Goal: Transaction & Acquisition: Purchase product/service

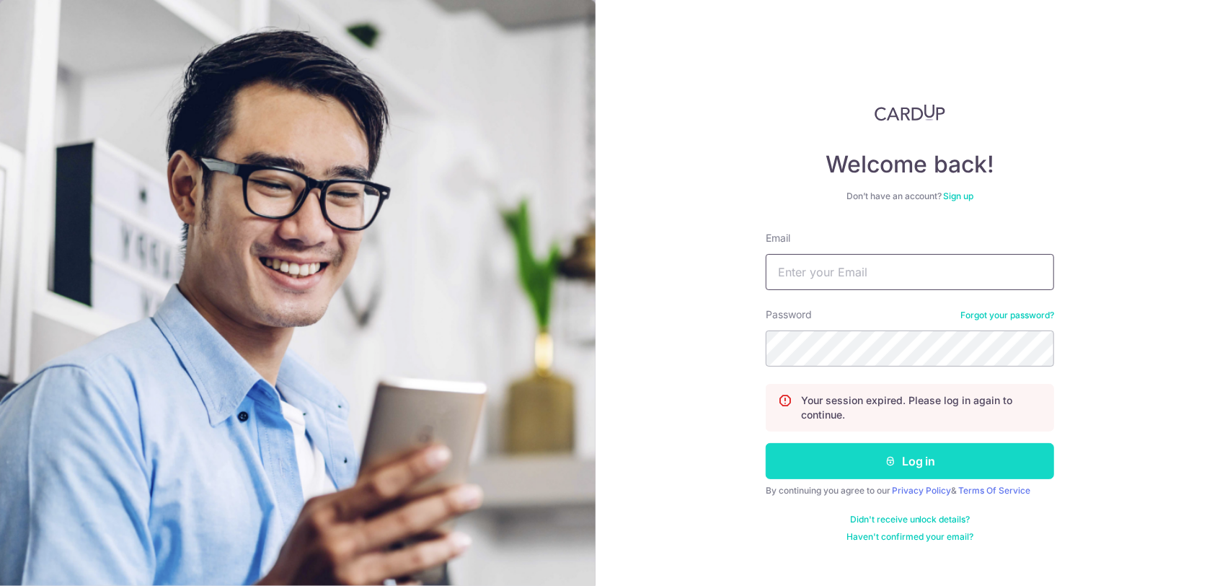
type input "[EMAIL_ADDRESS][DOMAIN_NAME]"
click at [843, 472] on button "Log in" at bounding box center [910, 461] width 288 height 36
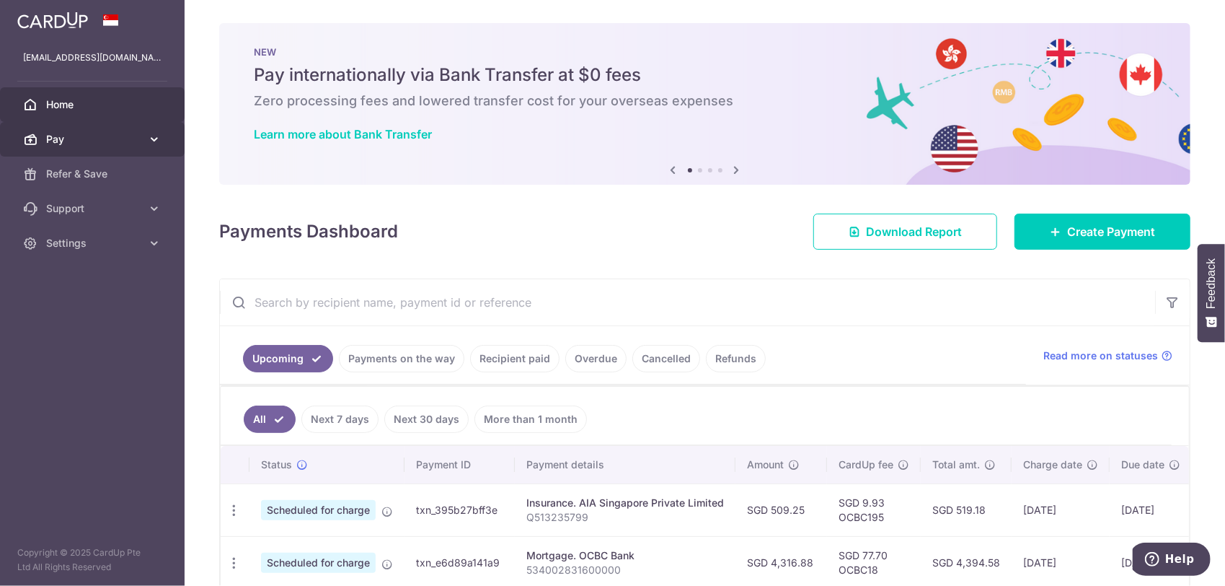
click at [61, 138] on span "Pay" at bounding box center [93, 139] width 95 height 14
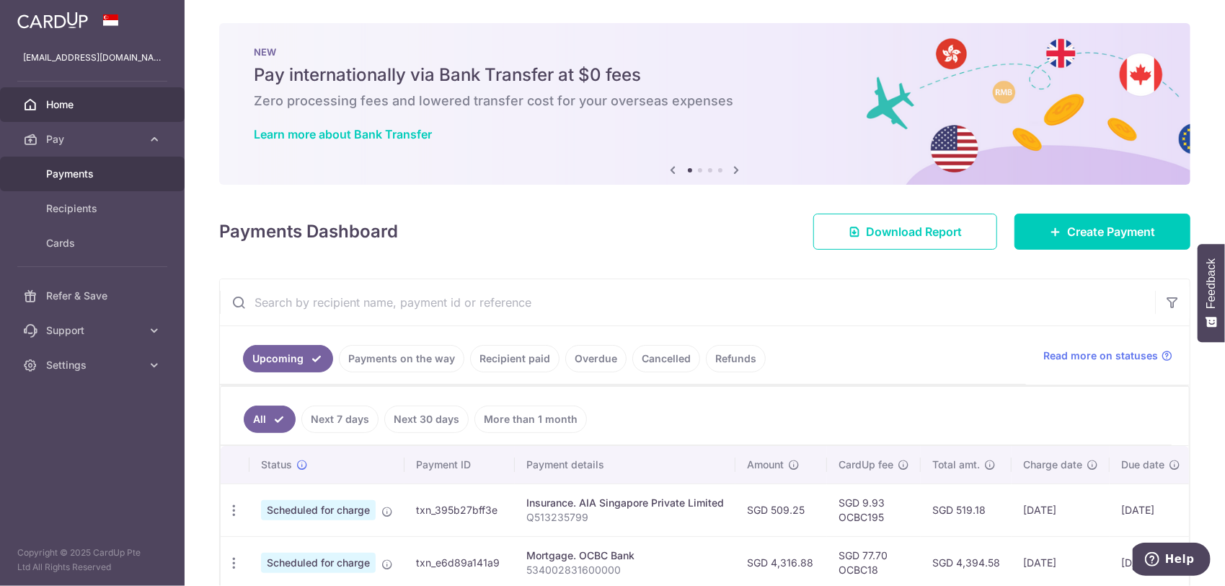
click at [70, 168] on span "Payments" at bounding box center [93, 174] width 95 height 14
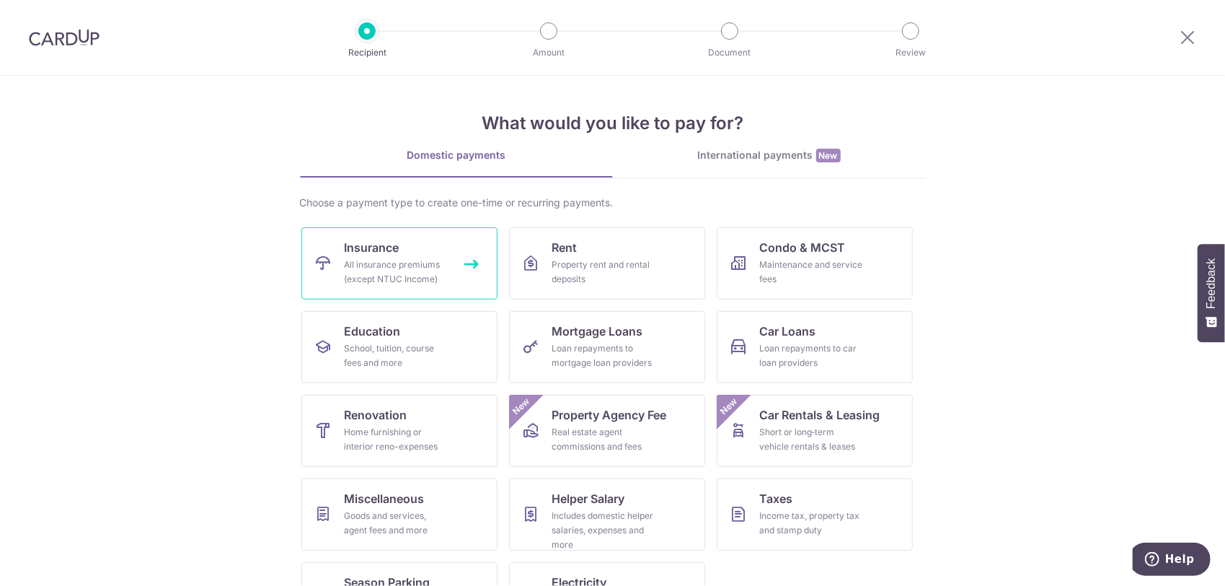
click at [402, 258] on div "All insurance premiums (except NTUC Income)" at bounding box center [397, 271] width 104 height 29
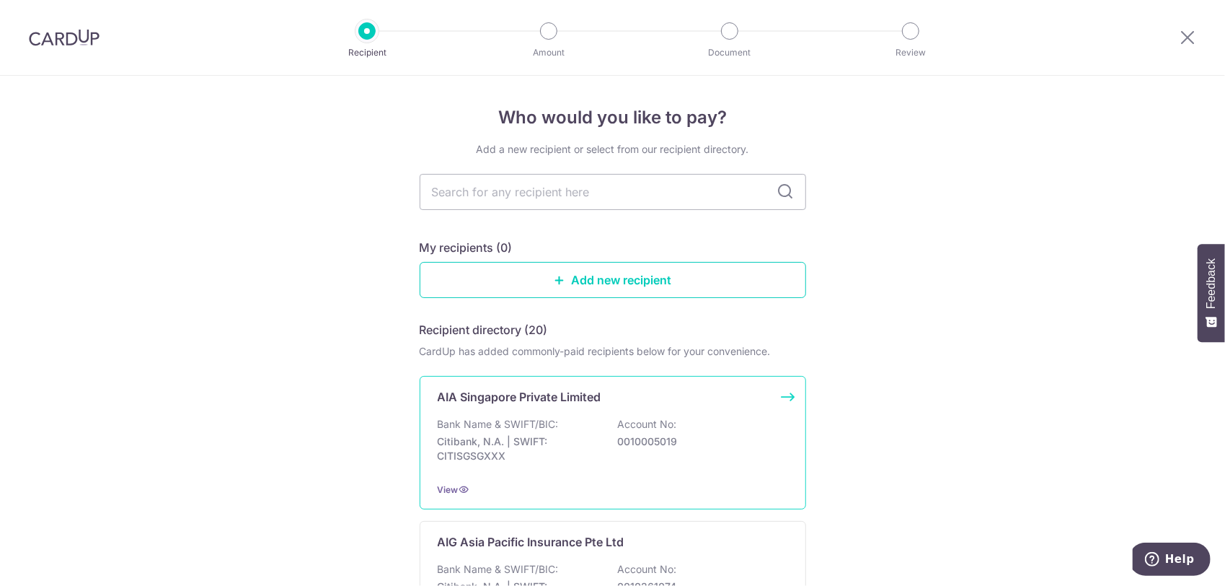
click at [586, 404] on p "AIA Singapore Private Limited" at bounding box center [520, 396] width 164 height 17
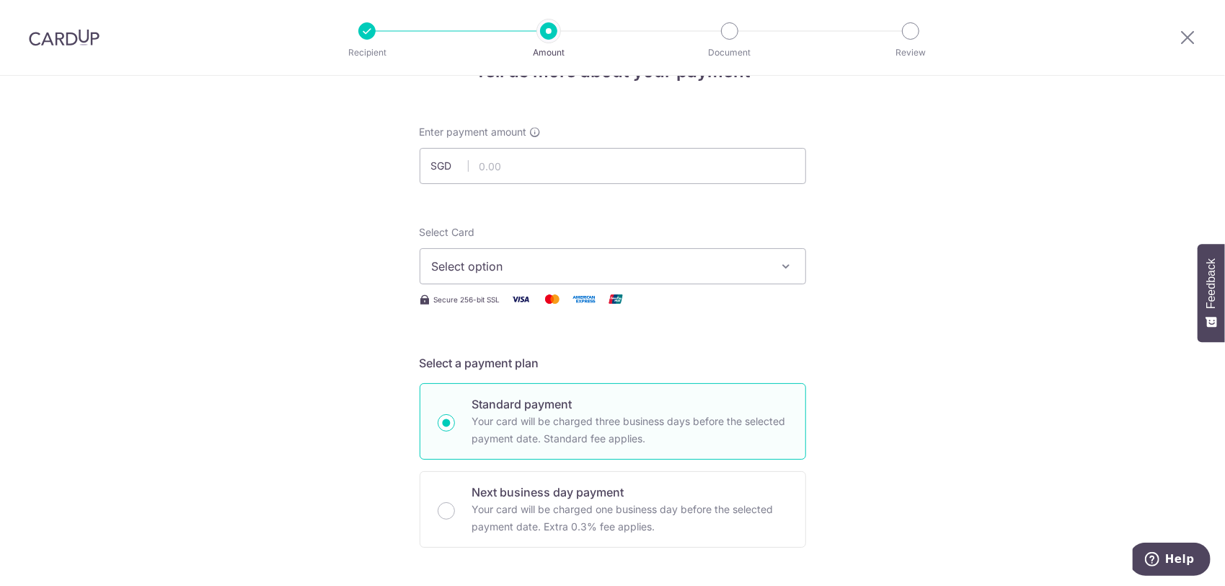
scroll to position [48, 0]
click at [599, 155] on input "text" at bounding box center [613, 164] width 387 height 36
type input "1,874.80"
click at [566, 275] on button "Select option" at bounding box center [613, 265] width 387 height 36
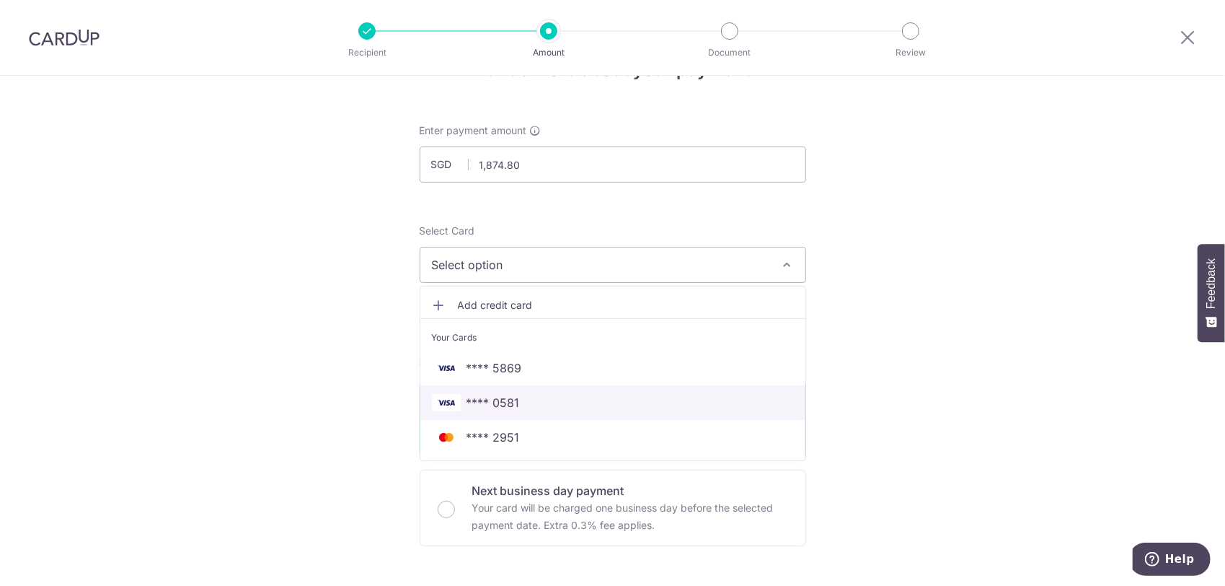
click at [545, 397] on span "**** 0581" at bounding box center [613, 402] width 362 height 17
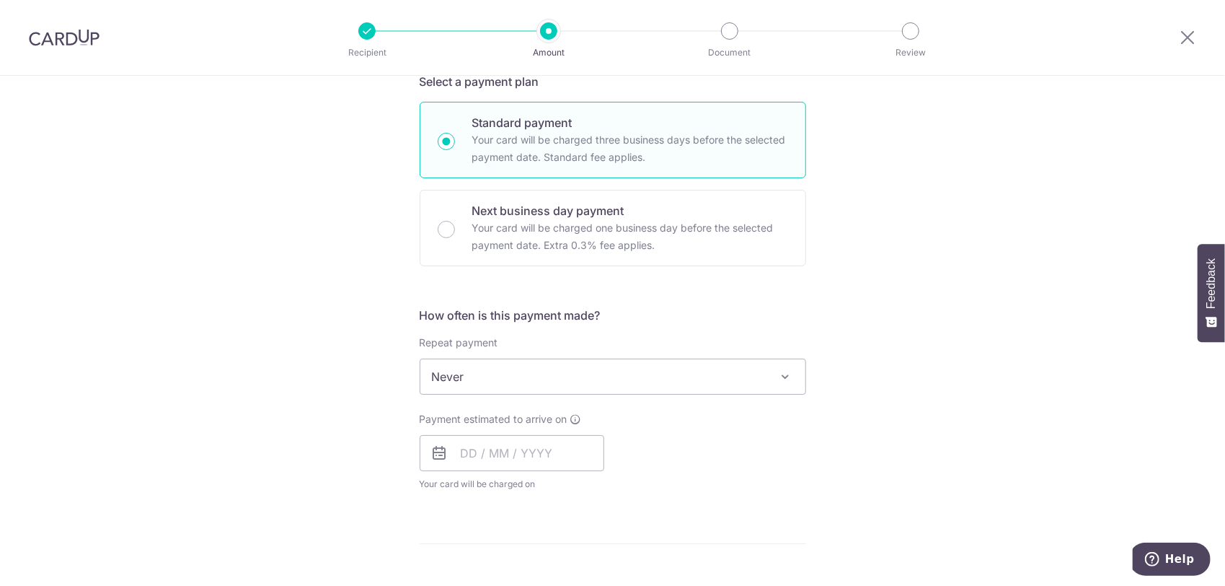
scroll to position [336, 0]
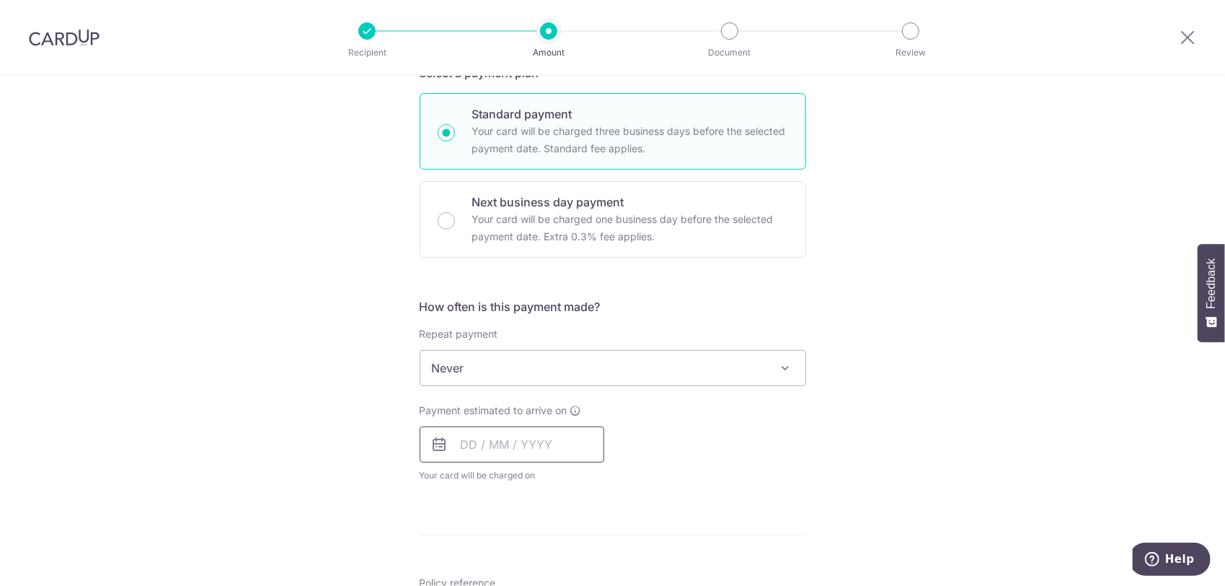
click at [551, 438] on input "text" at bounding box center [512, 444] width 185 height 36
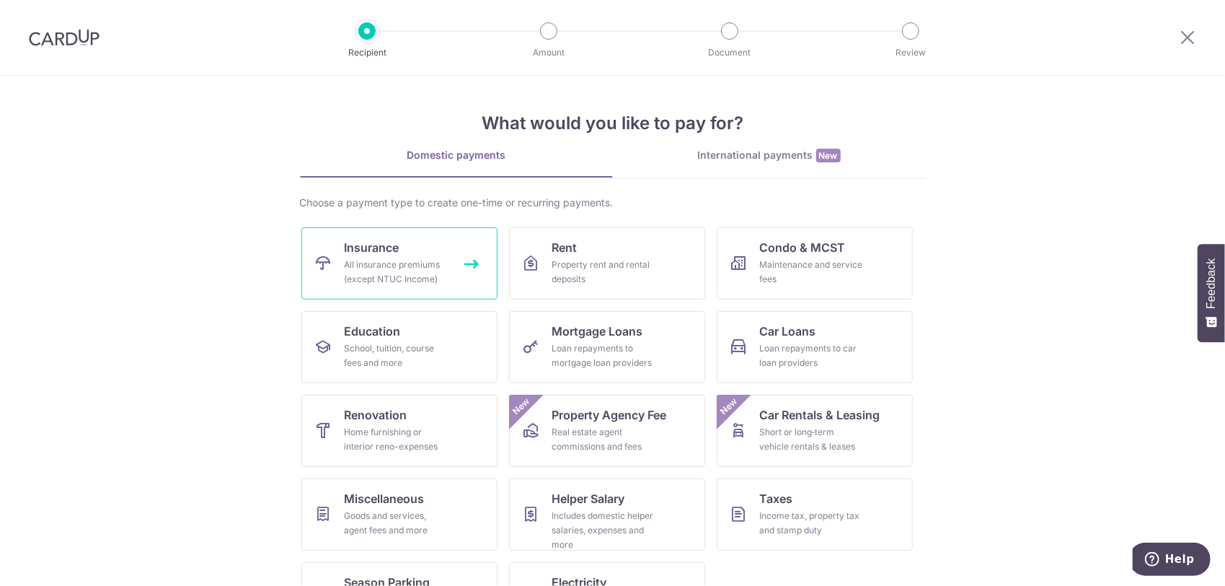
click at [369, 241] on span "Insurance" at bounding box center [372, 247] width 55 height 17
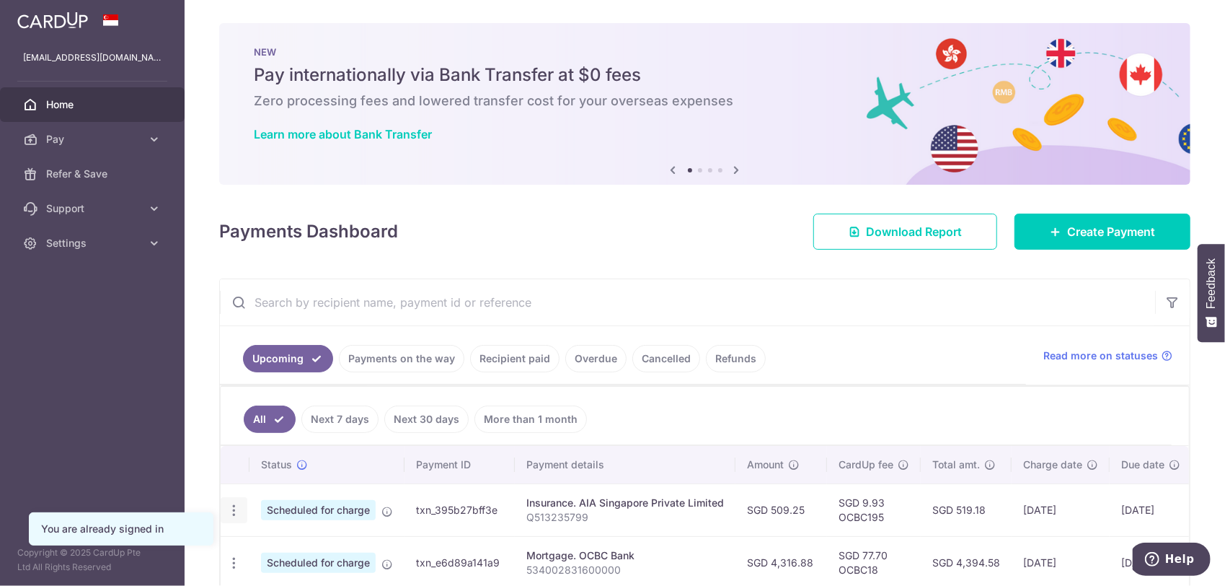
click at [232, 508] on icon "button" at bounding box center [233, 510] width 15 height 15
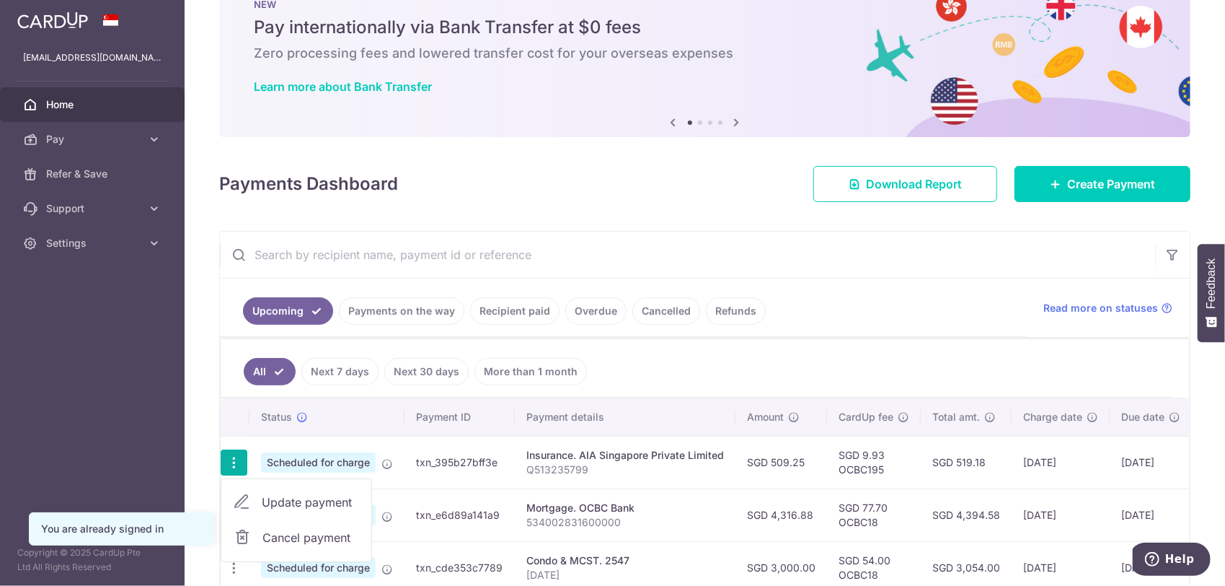
scroll to position [48, 0]
click at [305, 536] on span "Cancel payment" at bounding box center [311, 537] width 97 height 17
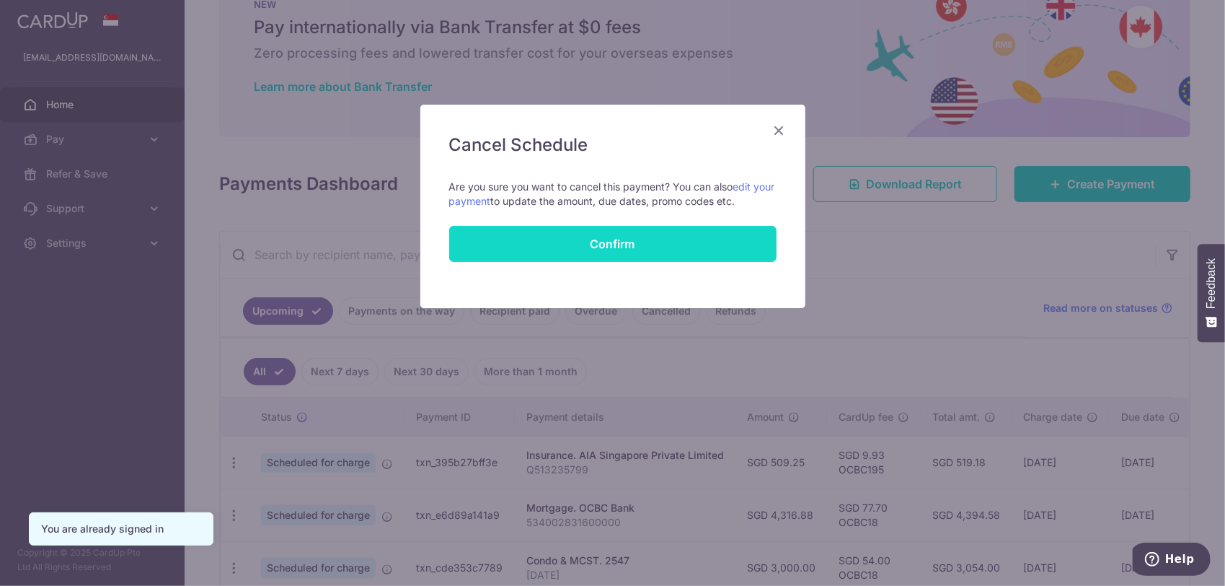
click at [638, 248] on button "Confirm" at bounding box center [612, 244] width 327 height 36
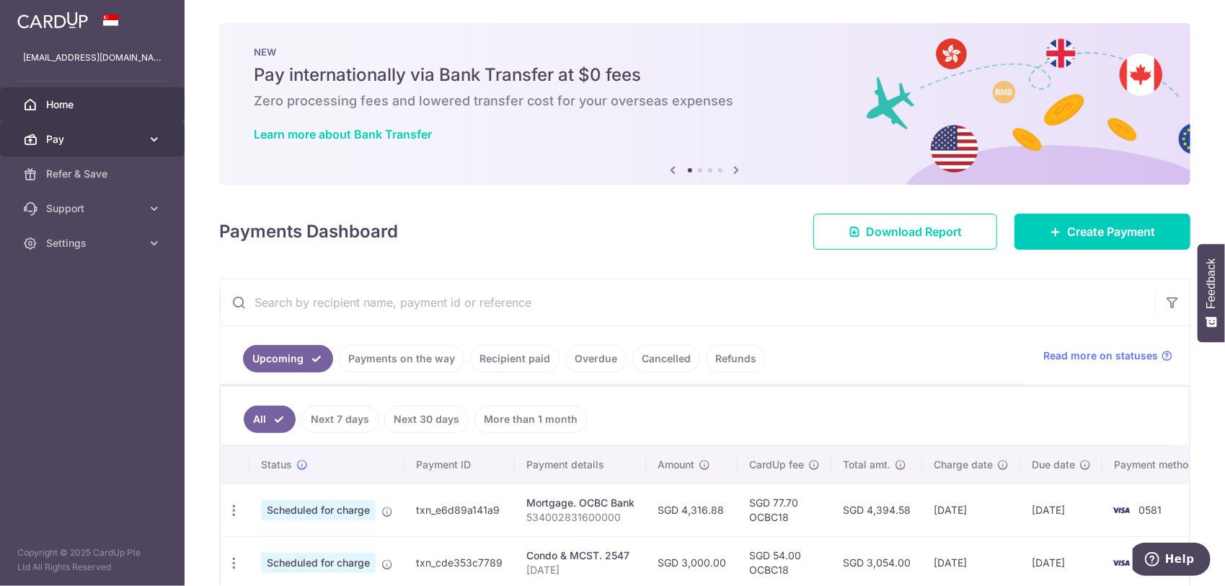
click at [52, 134] on span "Pay" at bounding box center [93, 139] width 95 height 14
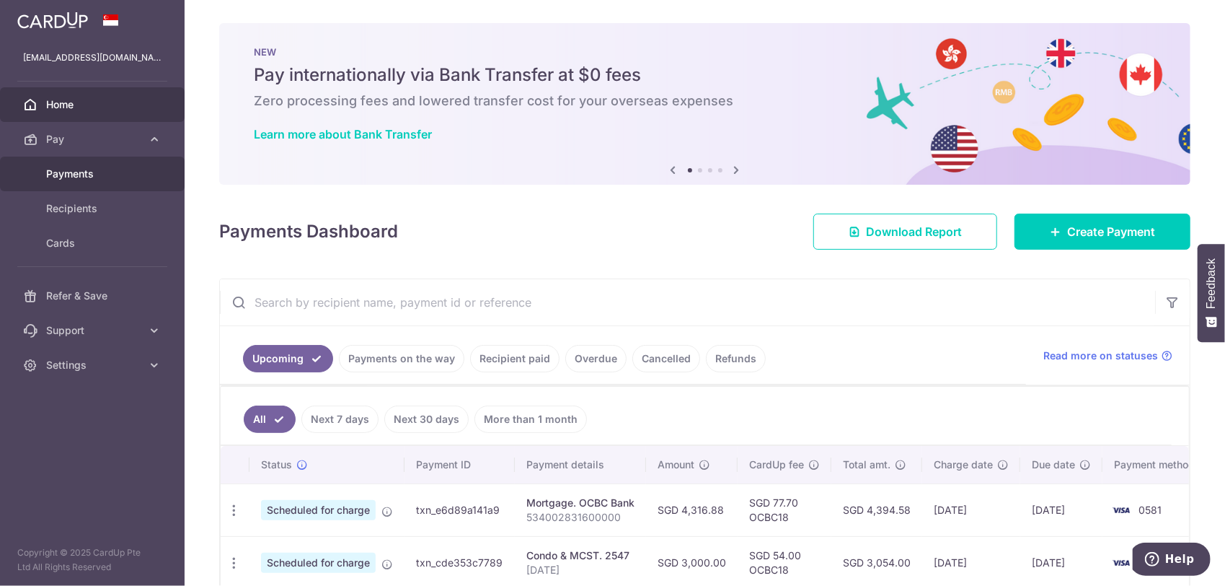
click at [66, 174] on span "Payments" at bounding box center [93, 174] width 95 height 14
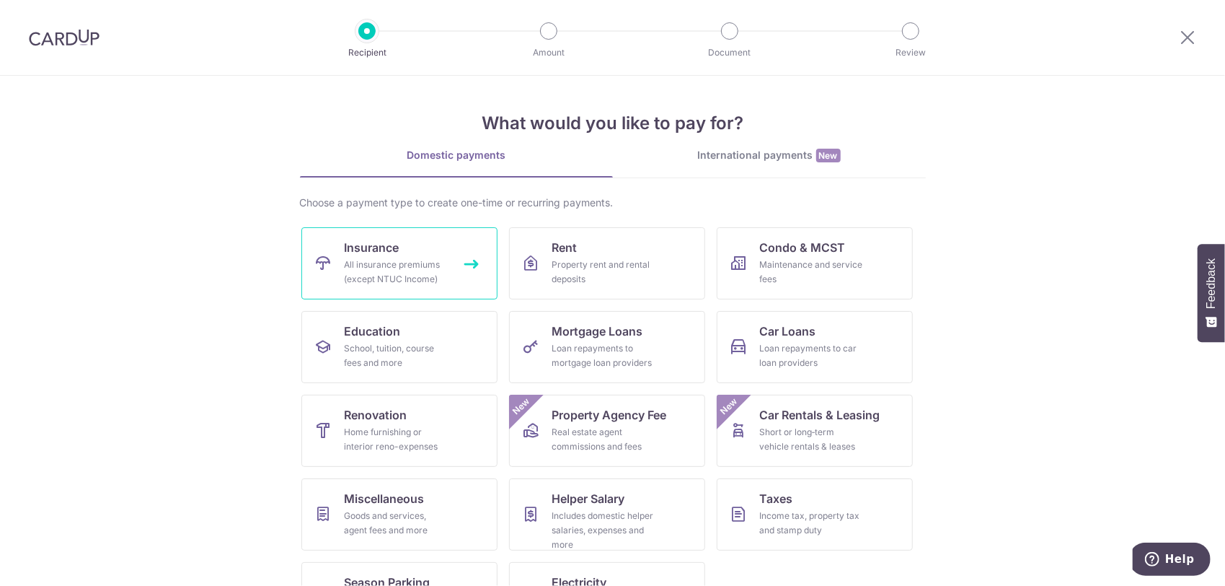
click at [371, 261] on div "All insurance premiums (except NTUC Income)" at bounding box center [397, 271] width 104 height 29
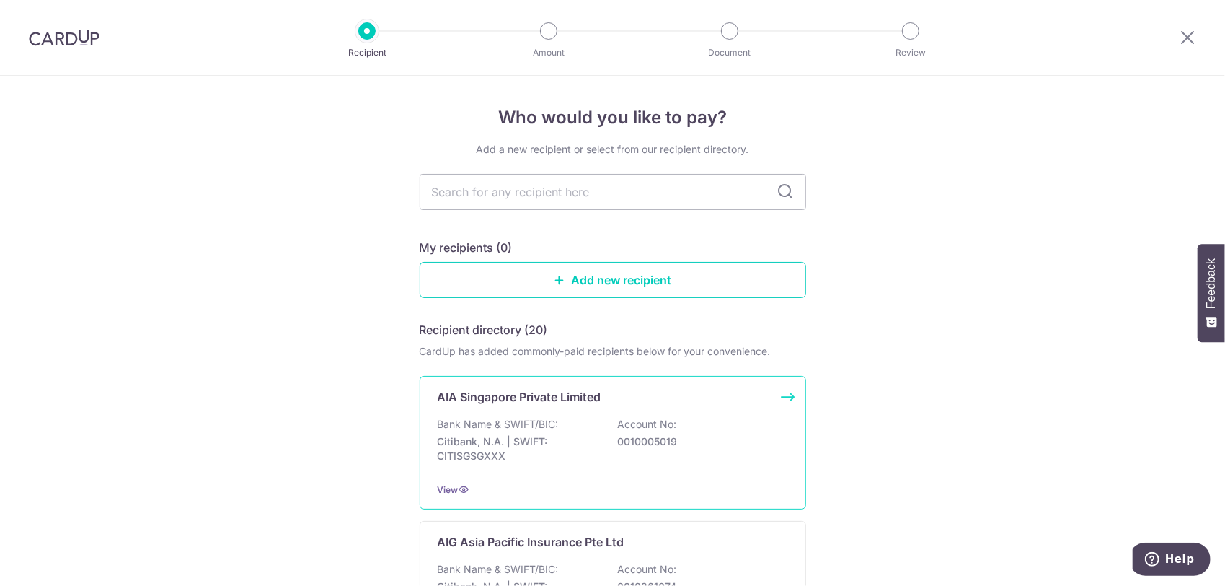
click at [632, 428] on p "Account No:" at bounding box center [647, 424] width 59 height 14
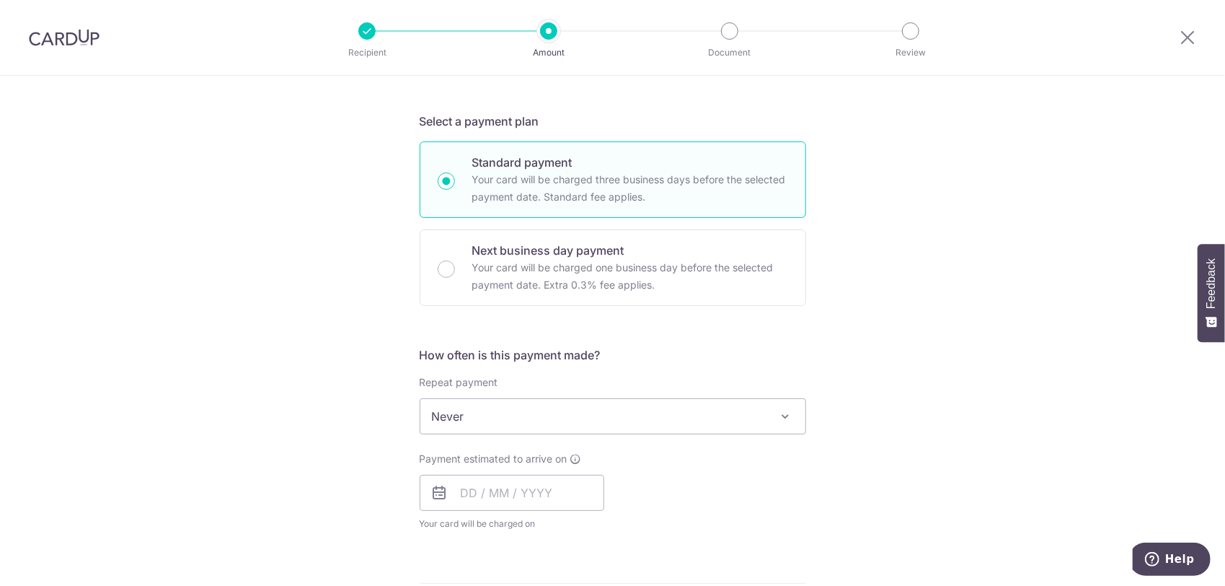
scroll to position [288, 0]
click at [521, 488] on input "text" at bounding box center [512, 492] width 185 height 36
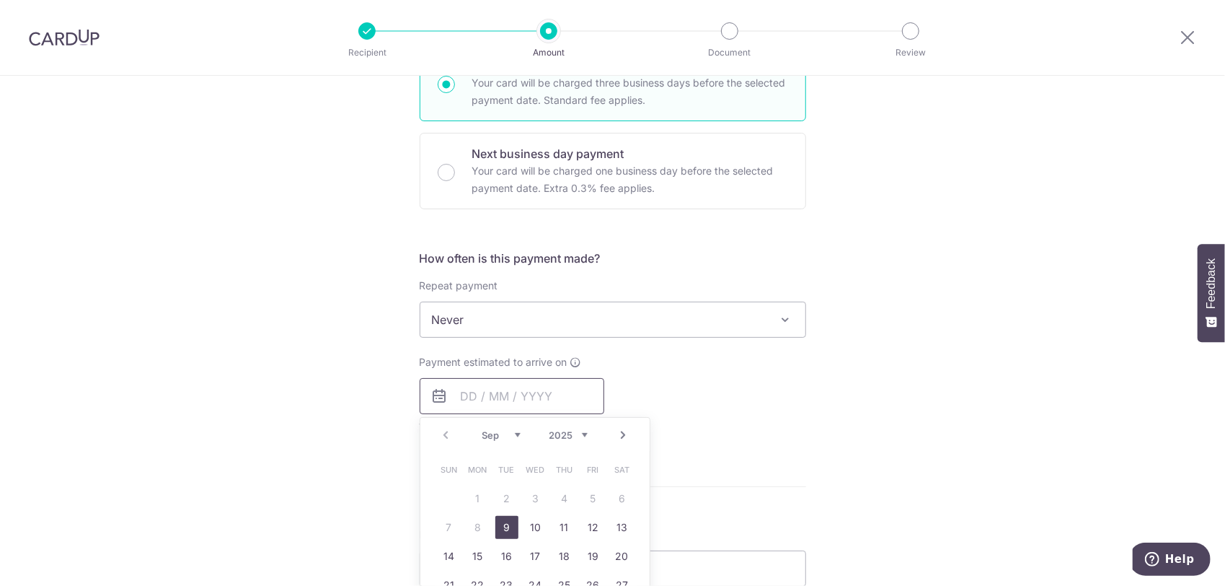
scroll to position [480, 0]
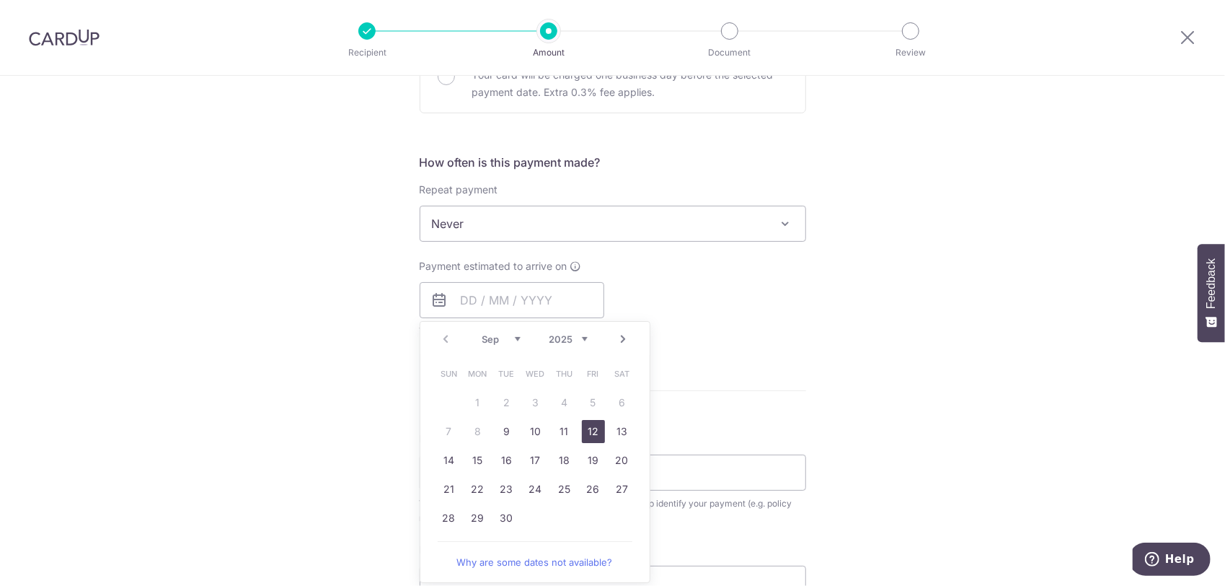
click at [591, 426] on link "12" at bounding box center [593, 431] width 23 height 23
type input "[DATE]"
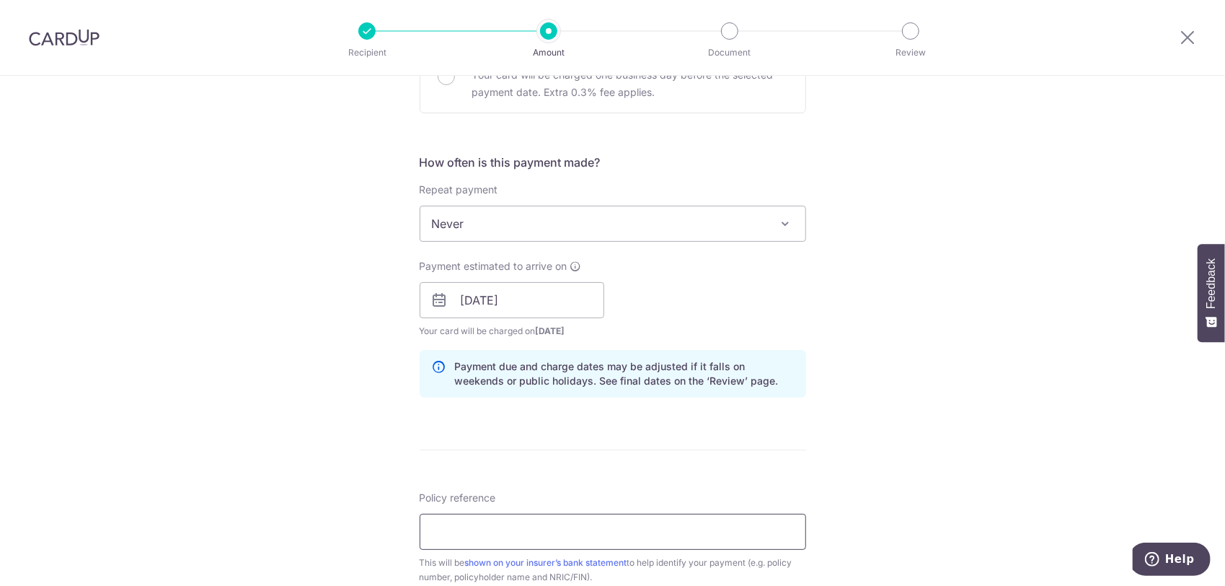
scroll to position [529, 0]
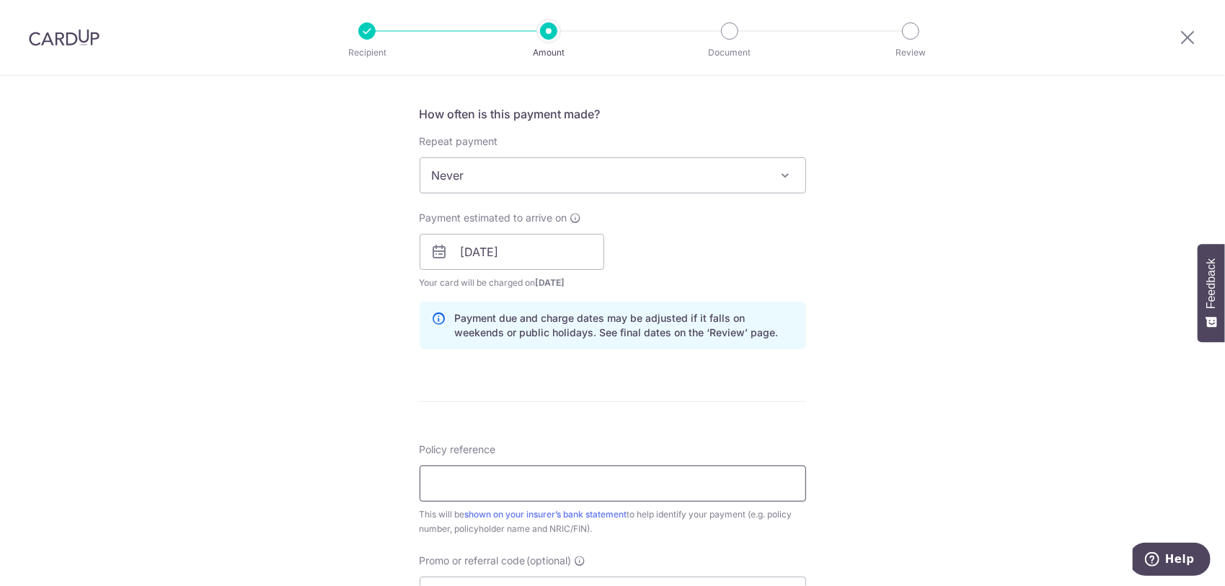
click at [466, 483] on input "Policy reference" at bounding box center [613, 483] width 387 height 36
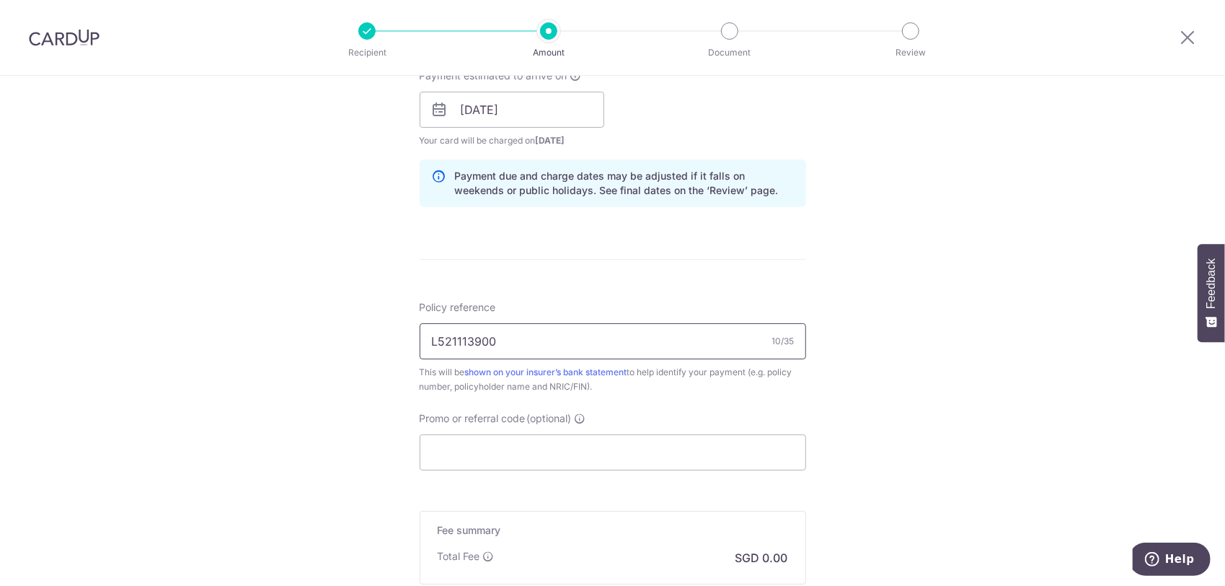
scroll to position [673, 0]
type input "L521113900"
click at [477, 457] on input "Promo or referral code (optional)" at bounding box center [613, 450] width 387 height 36
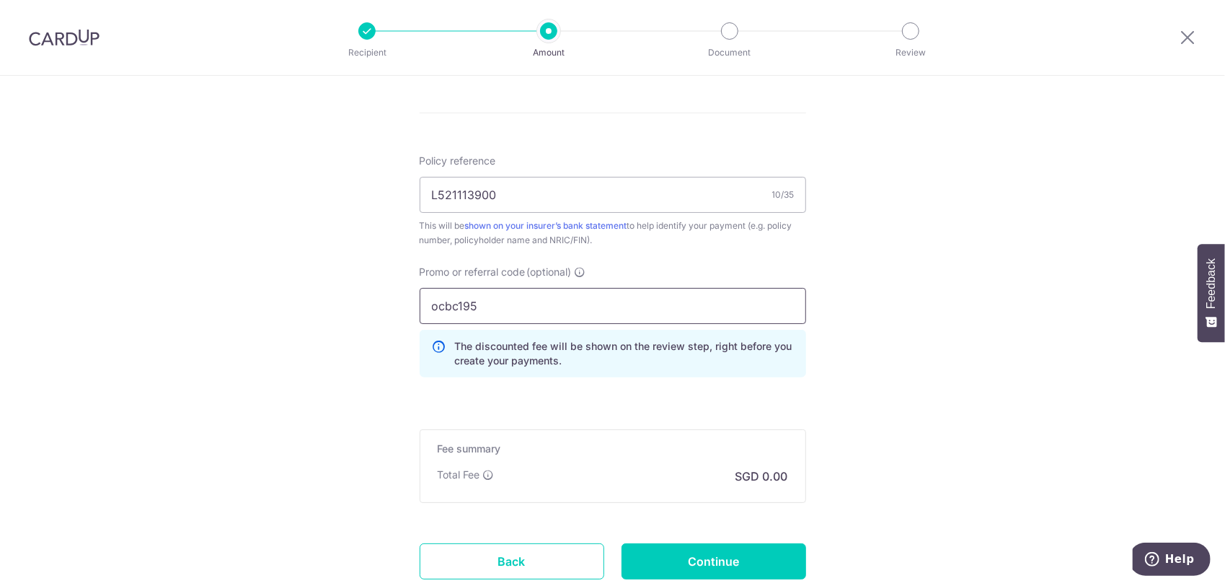
scroll to position [914, 0]
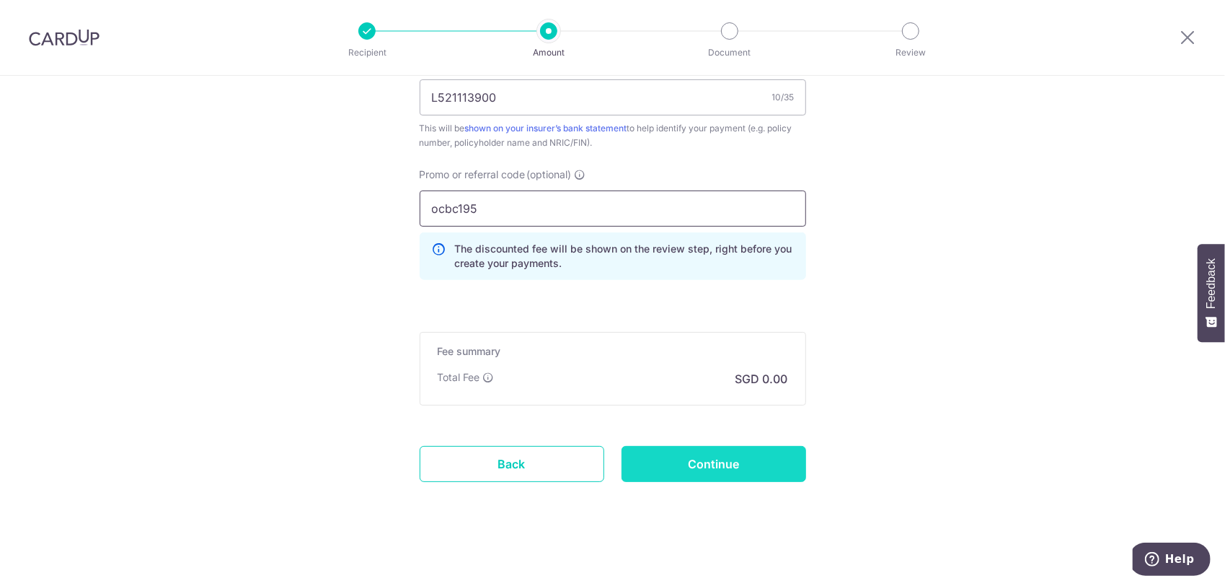
type input "ocbc195"
click at [692, 450] on input "Continue" at bounding box center [714, 464] width 185 height 36
type input "Create Schedule"
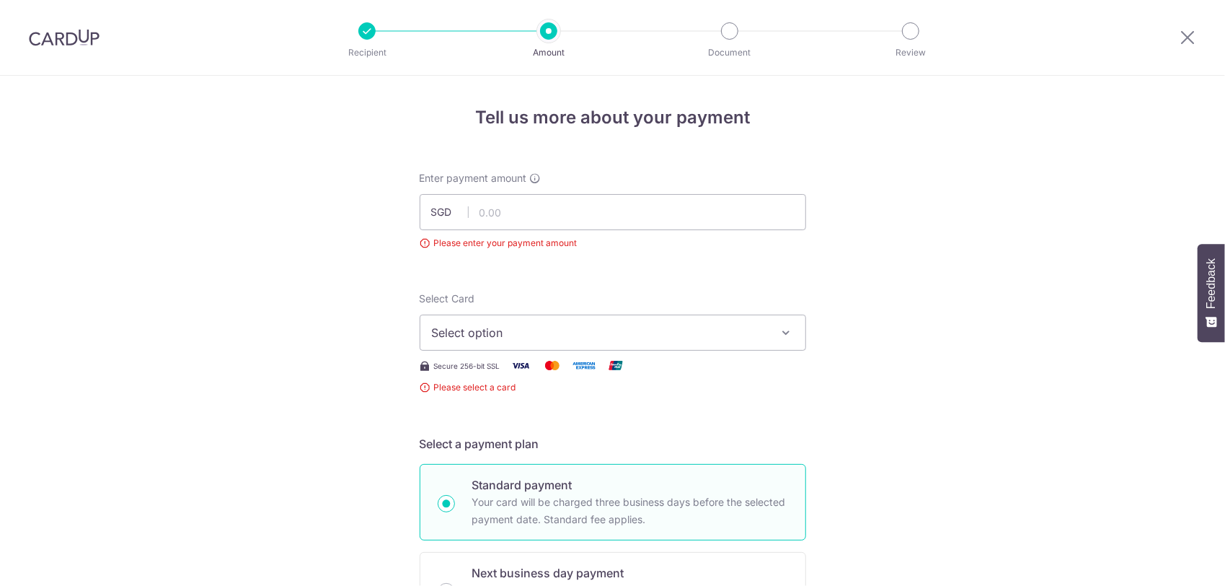
scroll to position [160, 0]
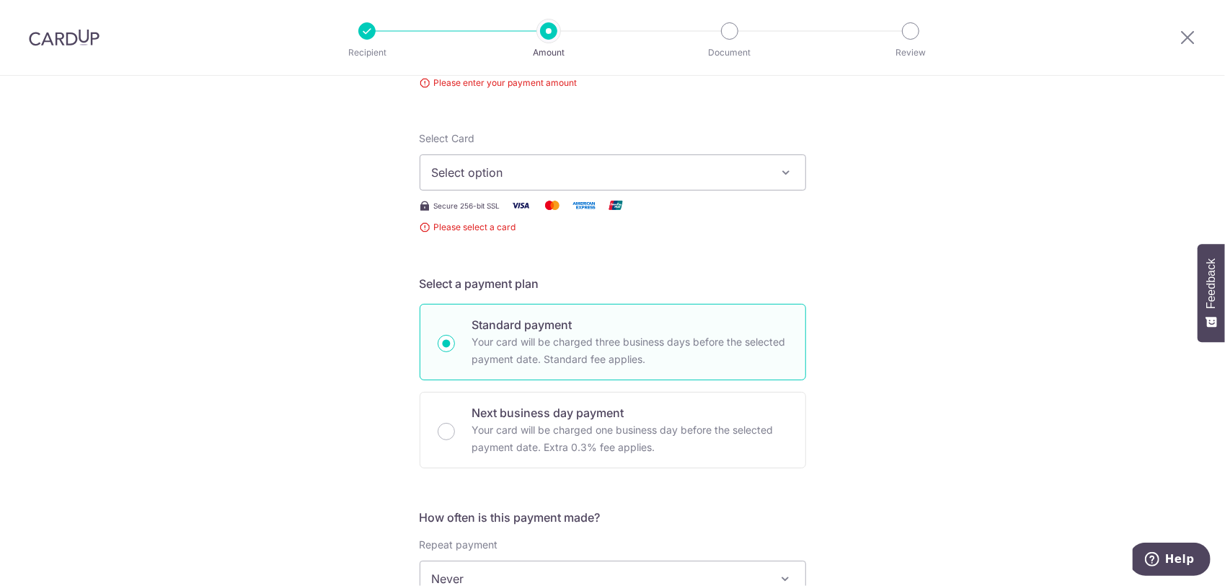
click at [559, 169] on span "Select option" at bounding box center [600, 172] width 336 height 17
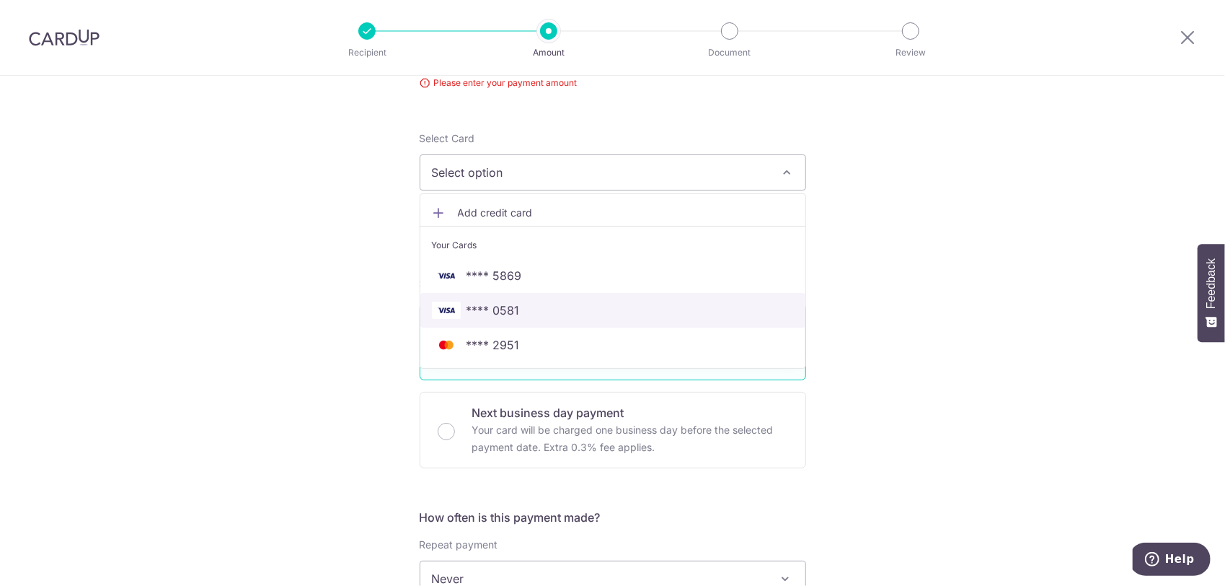
click at [557, 299] on link "**** 0581" at bounding box center [612, 310] width 385 height 35
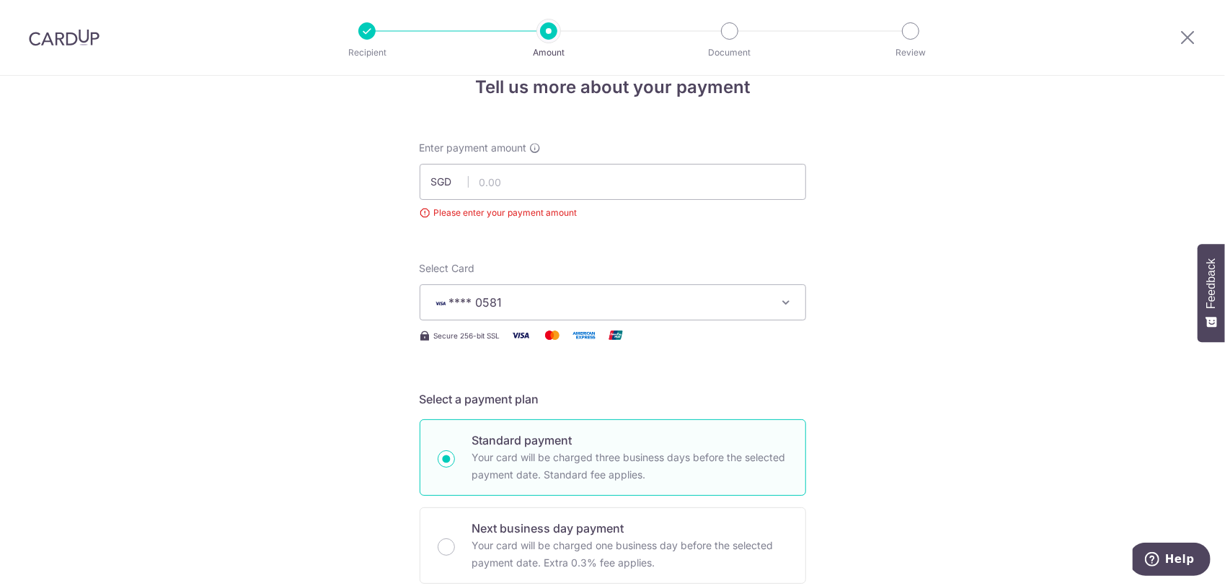
scroll to position [0, 0]
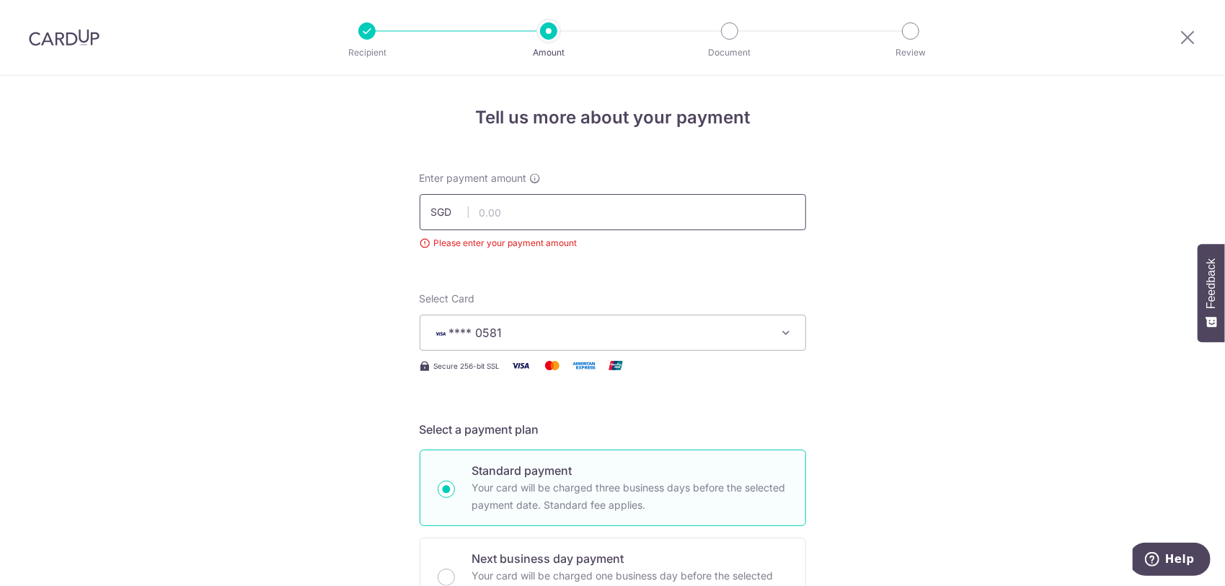
click at [567, 219] on input "text" at bounding box center [613, 212] width 387 height 36
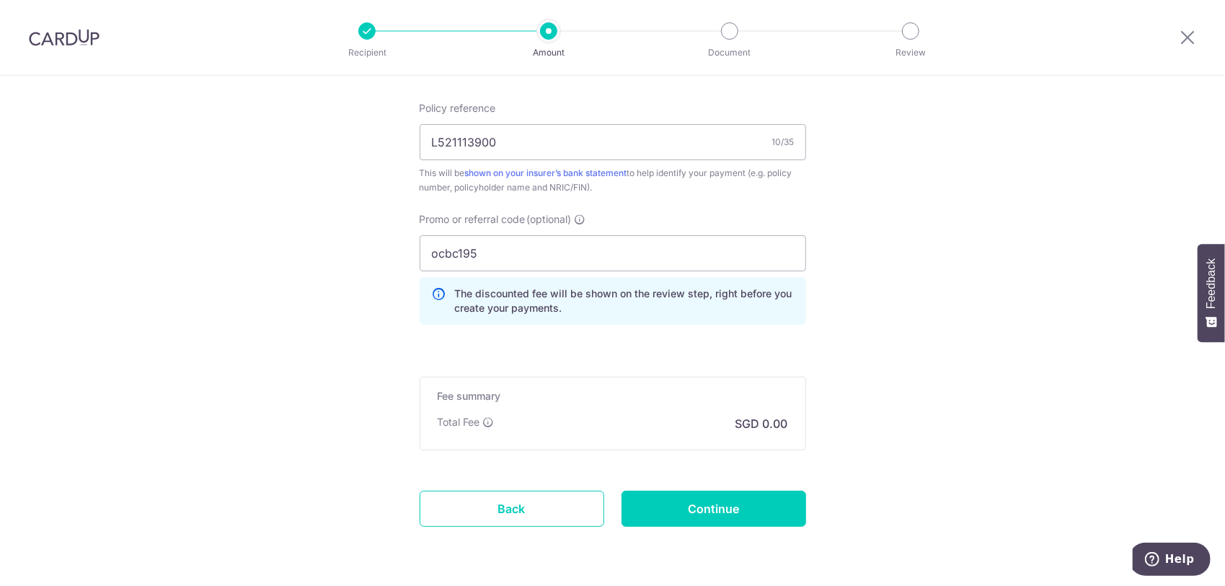
scroll to position [935, 0]
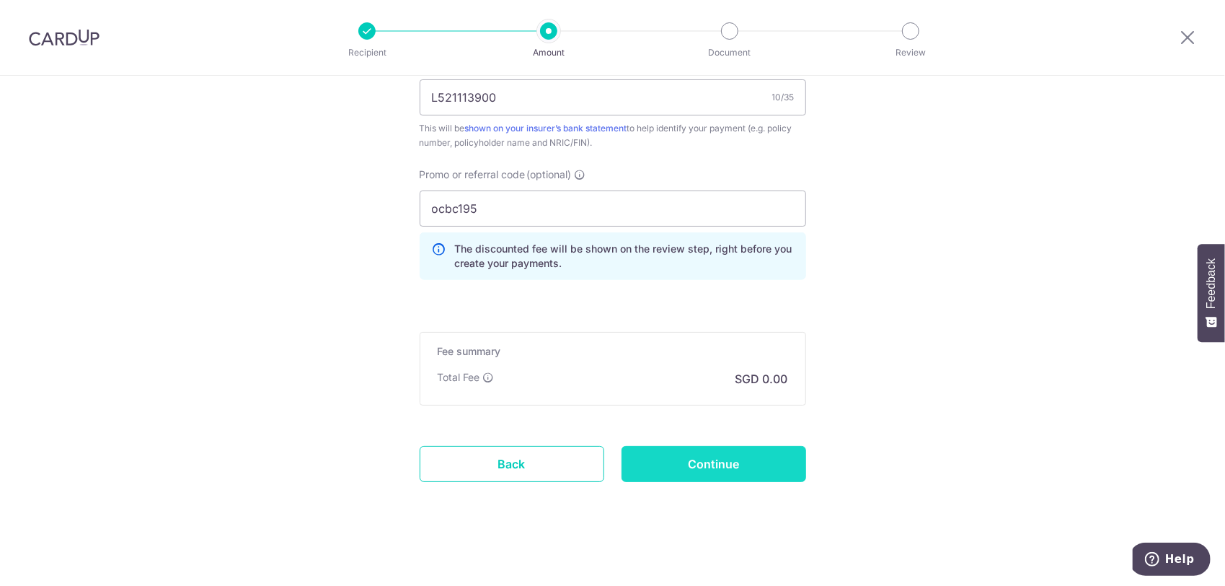
click at [700, 454] on input "Continue" at bounding box center [714, 464] width 185 height 36
type input "2,063.70"
type input "Create Schedule"
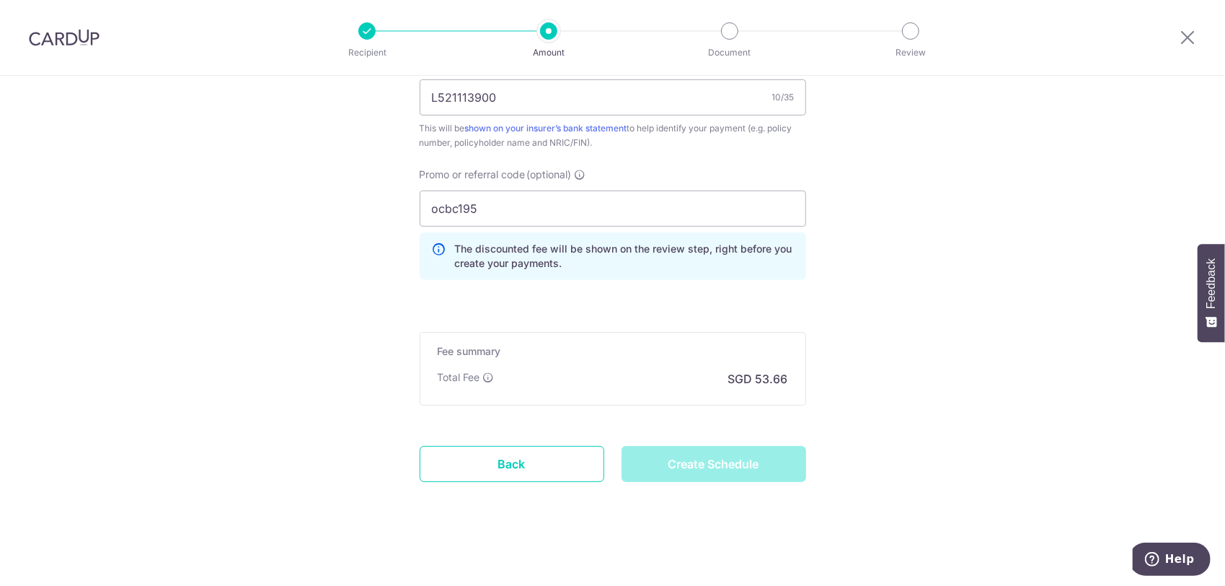
click at [700, 454] on div "Create Schedule" at bounding box center [714, 464] width 202 height 36
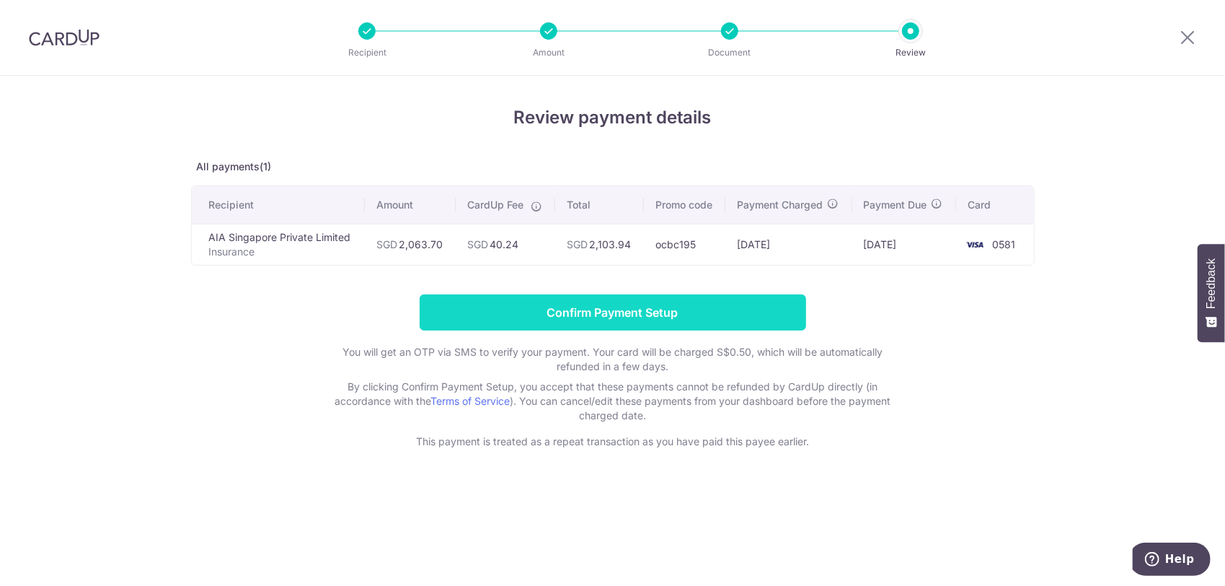
click at [652, 314] on input "Confirm Payment Setup" at bounding box center [613, 312] width 387 height 36
